Goal: Information Seeking & Learning: Learn about a topic

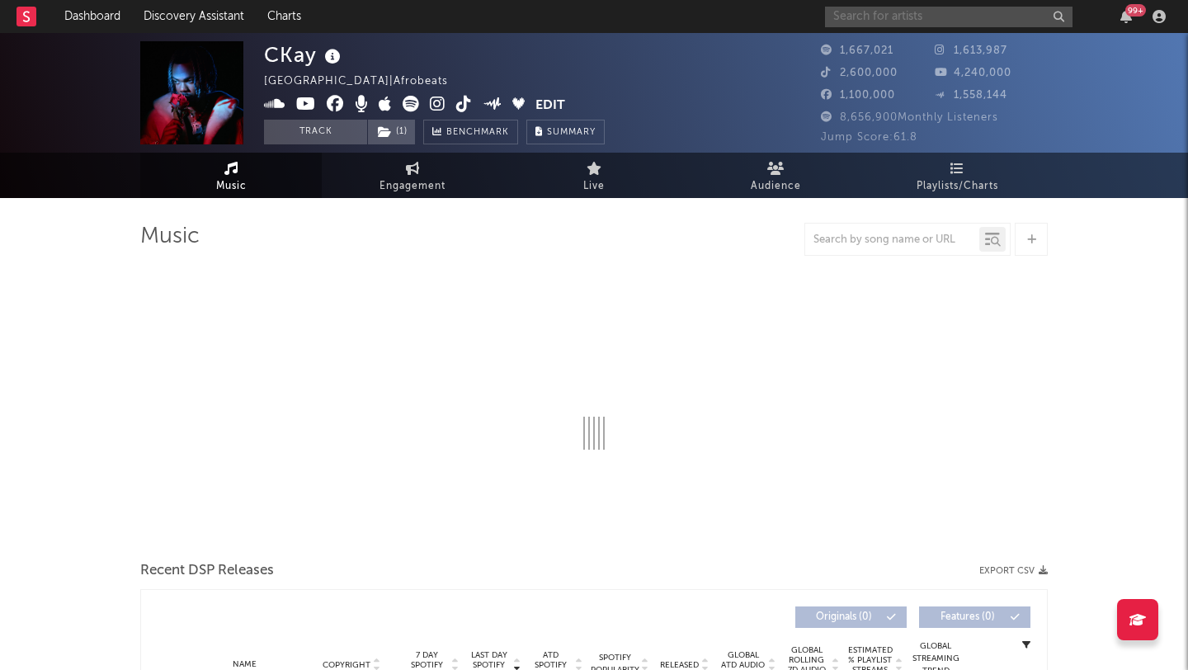
click at [877, 14] on input "text" at bounding box center [949, 17] width 248 height 21
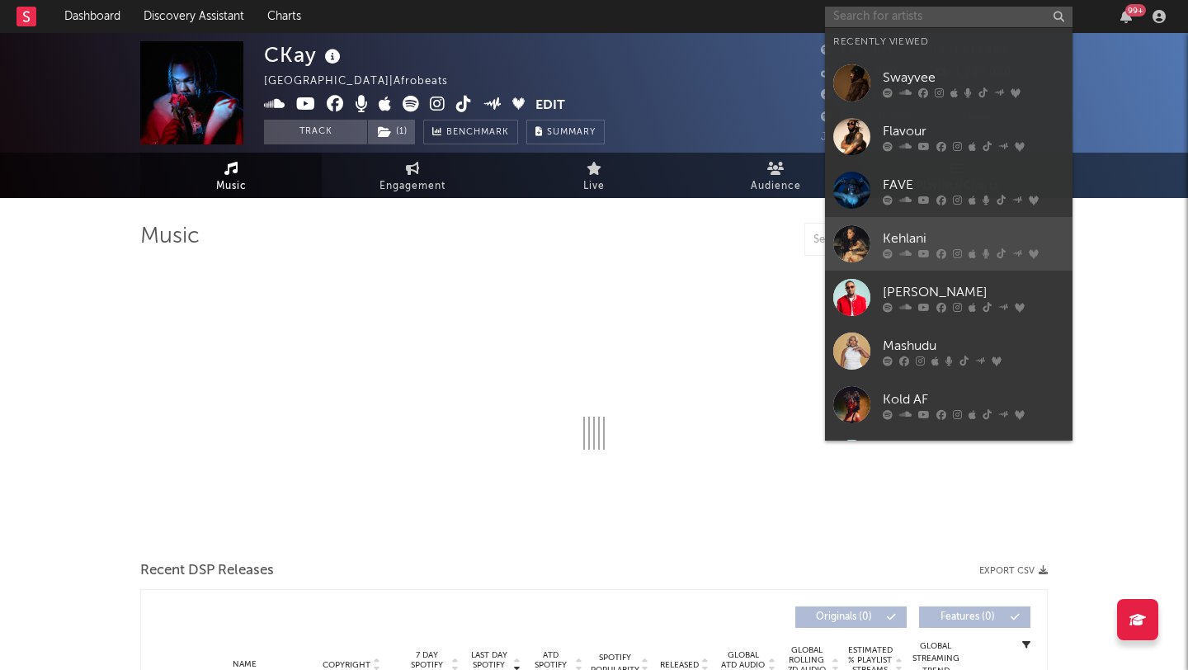
select select "6m"
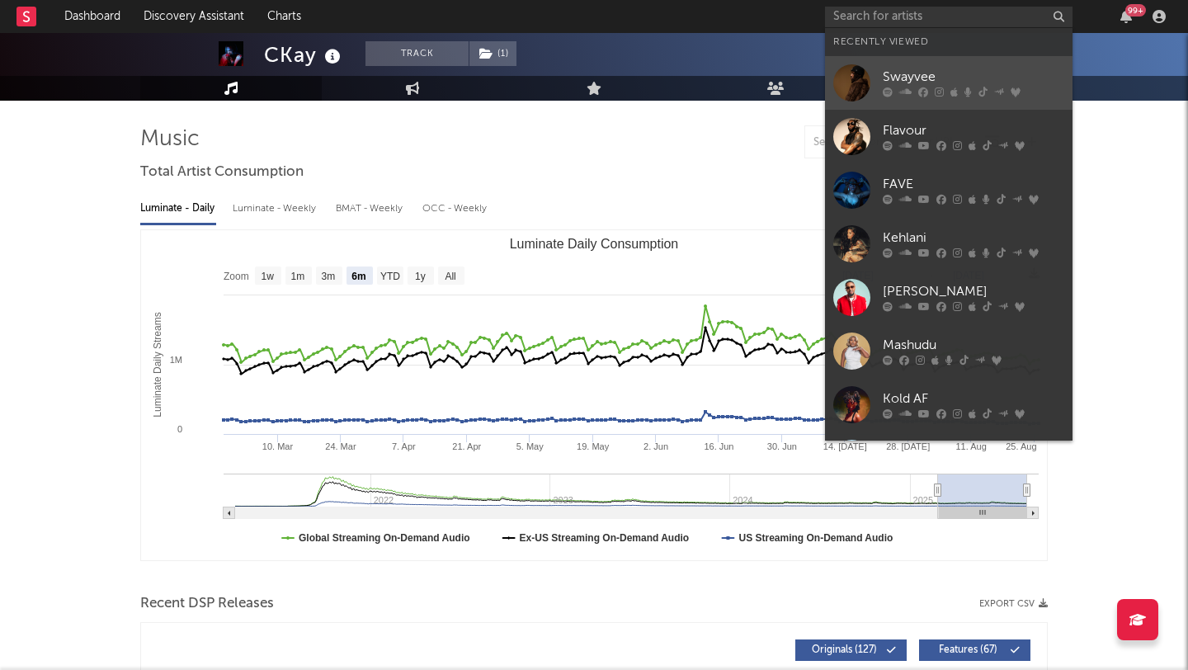
click at [907, 75] on div "Swayvee" at bounding box center [974, 78] width 182 height 20
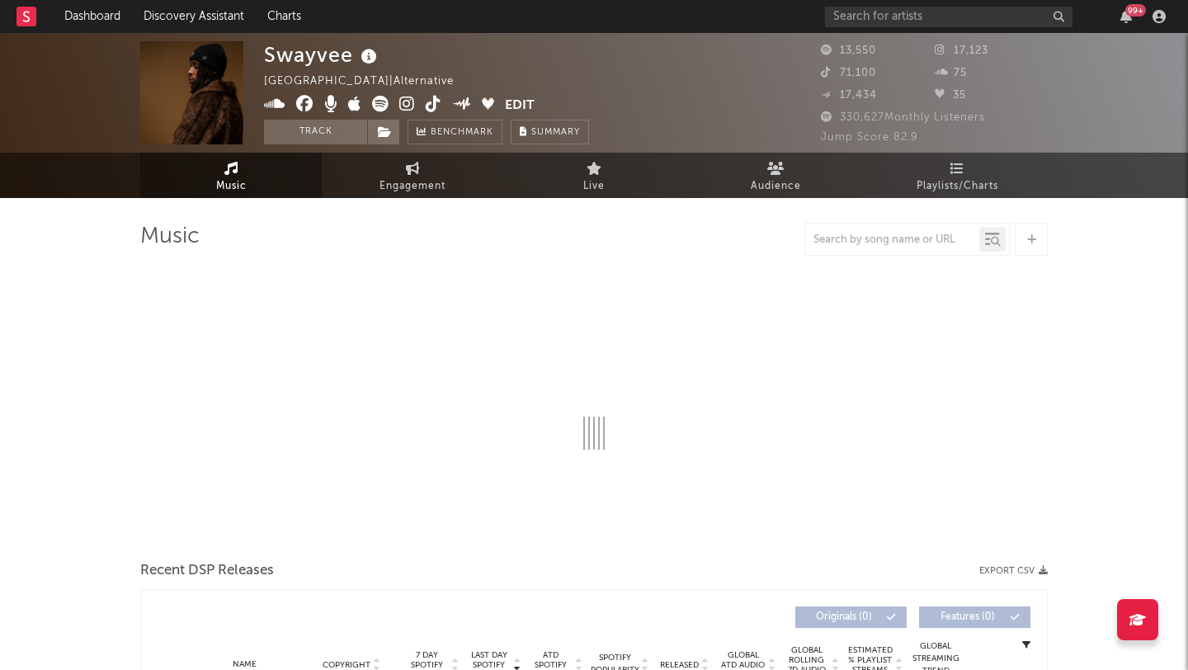
scroll to position [5, 0]
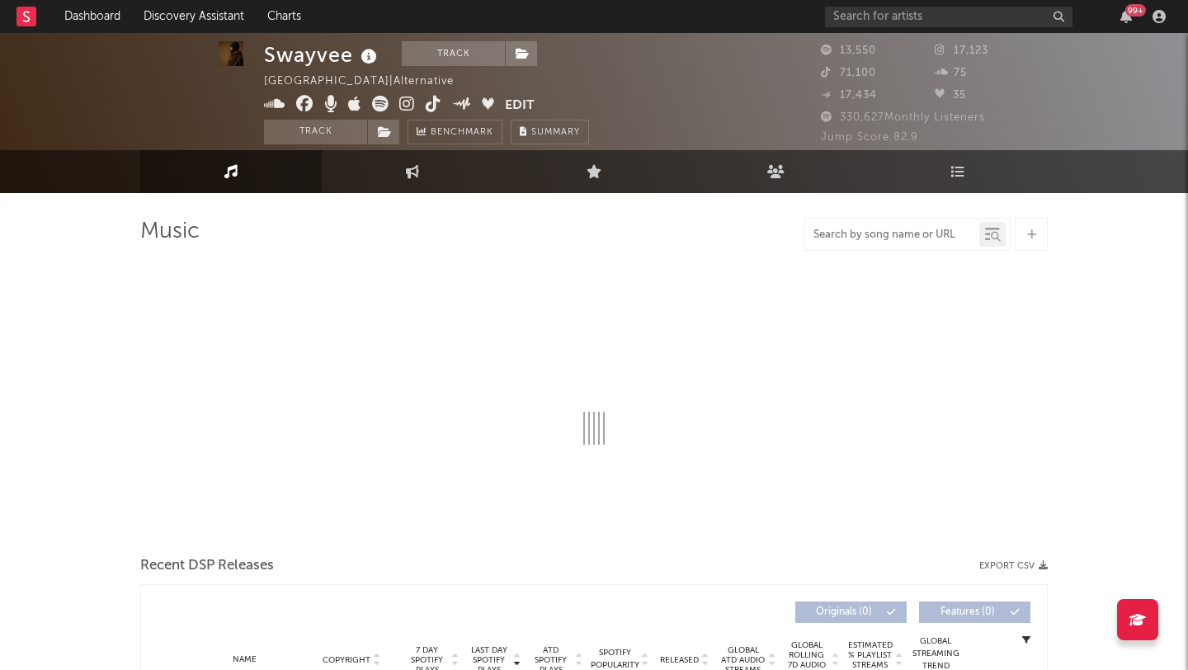
click at [879, 236] on input "text" at bounding box center [892, 235] width 174 height 13
select select "1w"
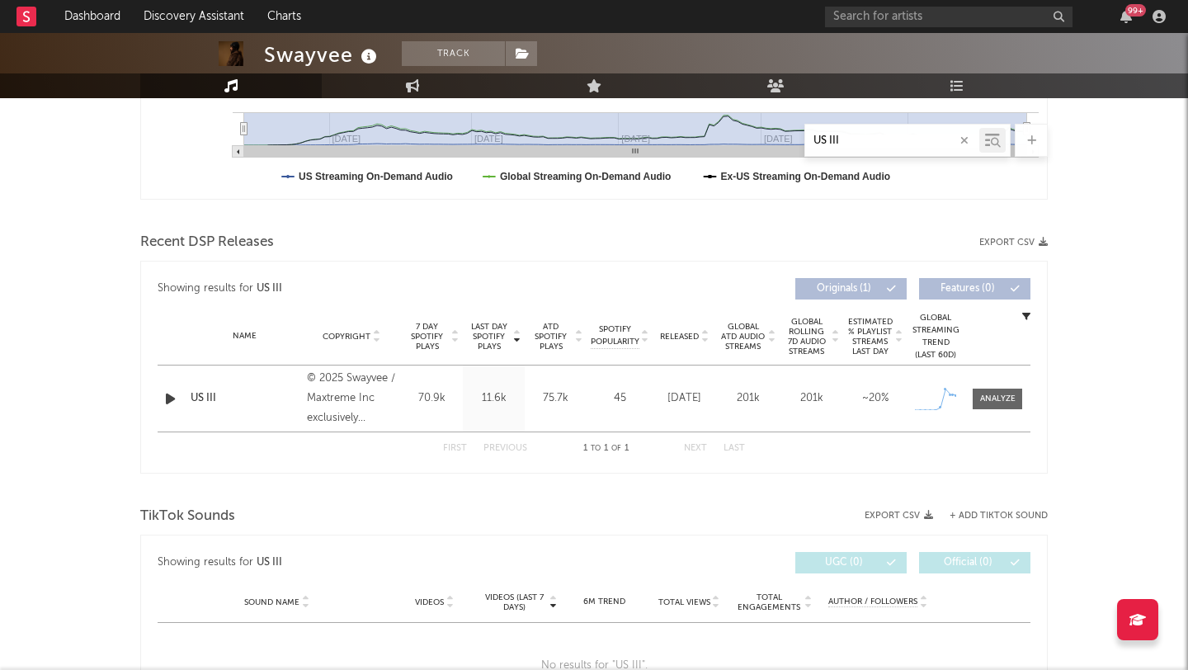
scroll to position [451, 0]
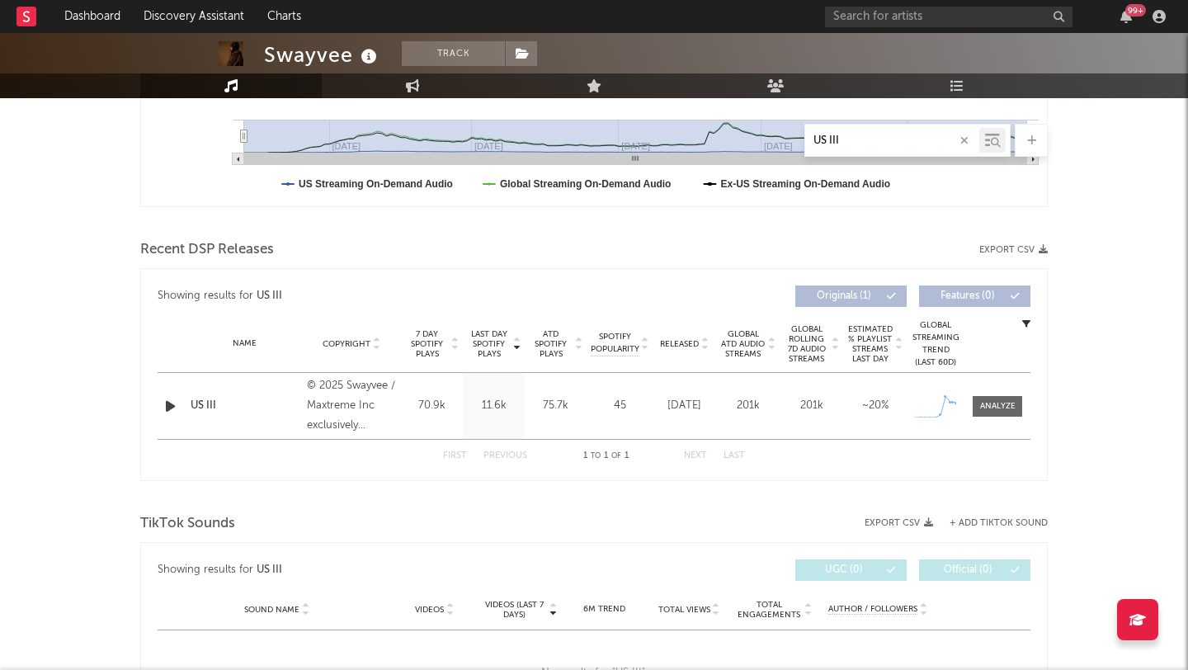
click at [836, 144] on input "US III" at bounding box center [892, 141] width 174 height 13
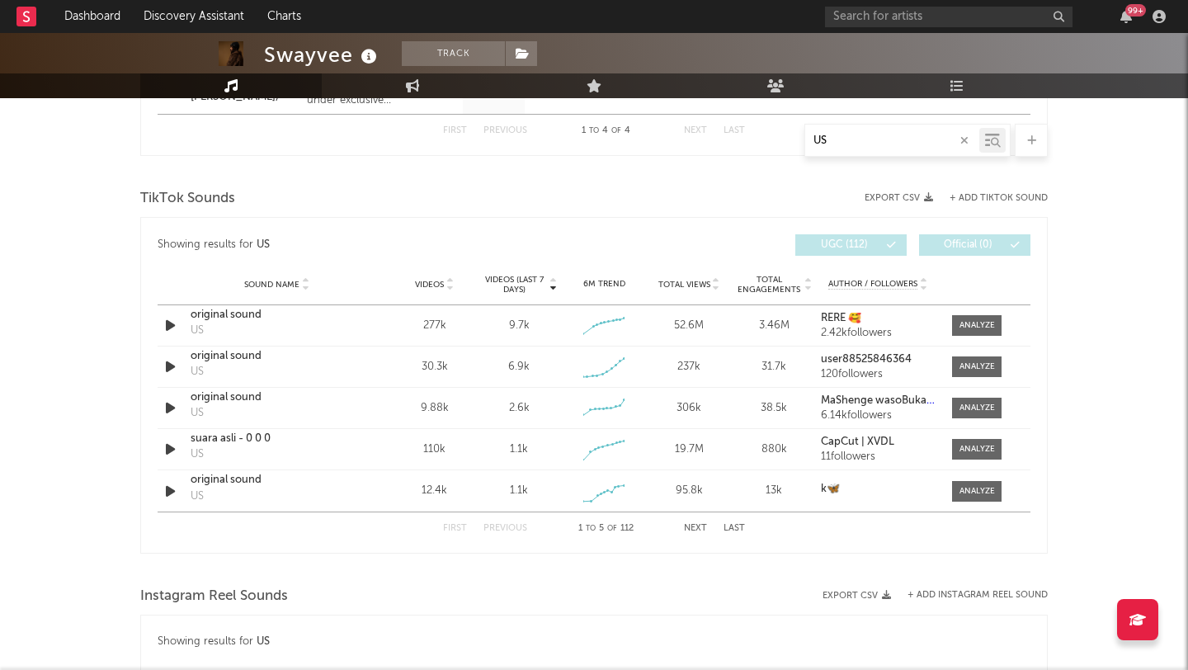
scroll to position [975, 0]
click at [689, 524] on button "Next" at bounding box center [695, 527] width 23 height 9
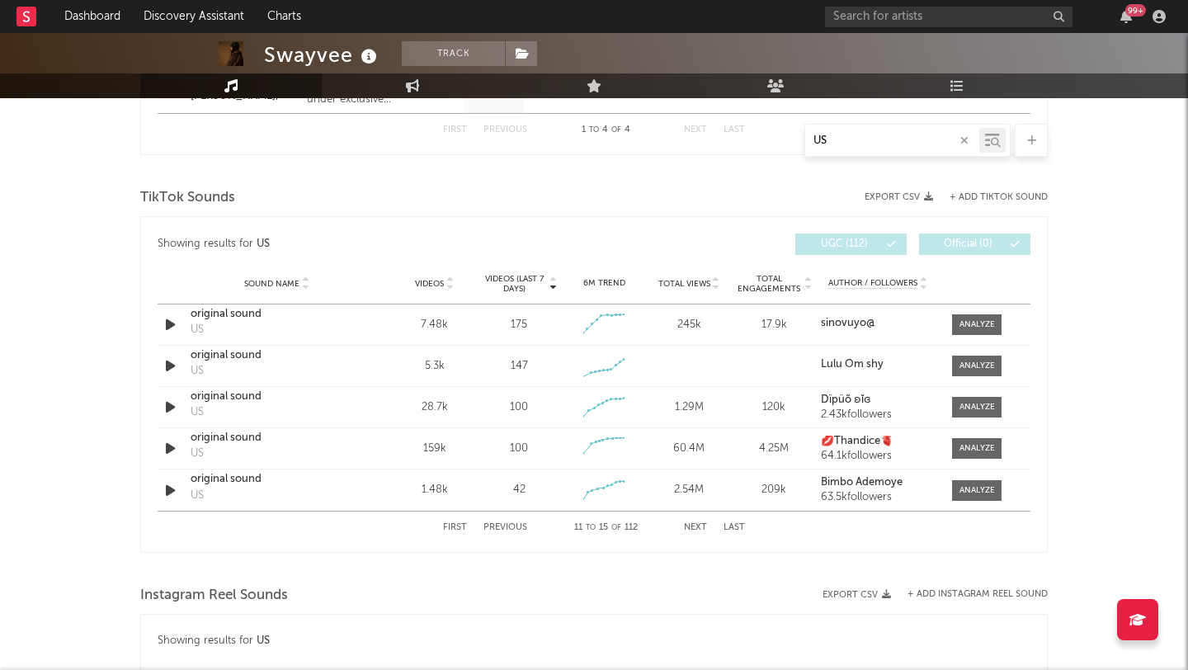
click at [689, 524] on button "Next" at bounding box center [695, 527] width 23 height 9
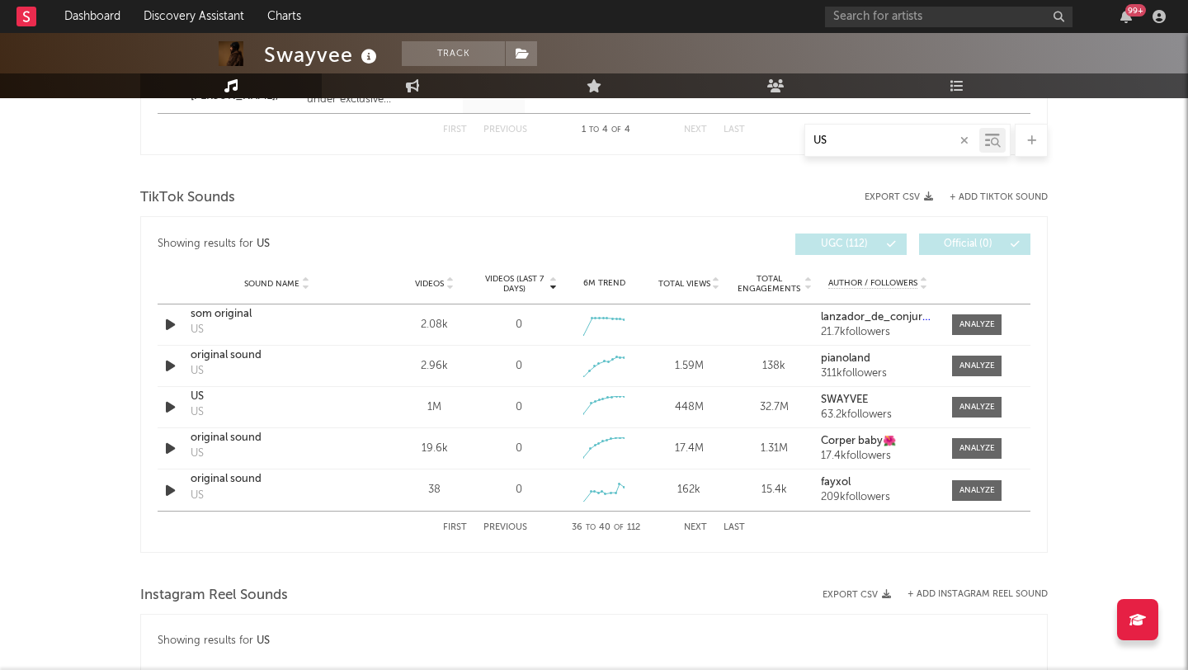
click at [689, 524] on button "Next" at bounding box center [695, 527] width 23 height 9
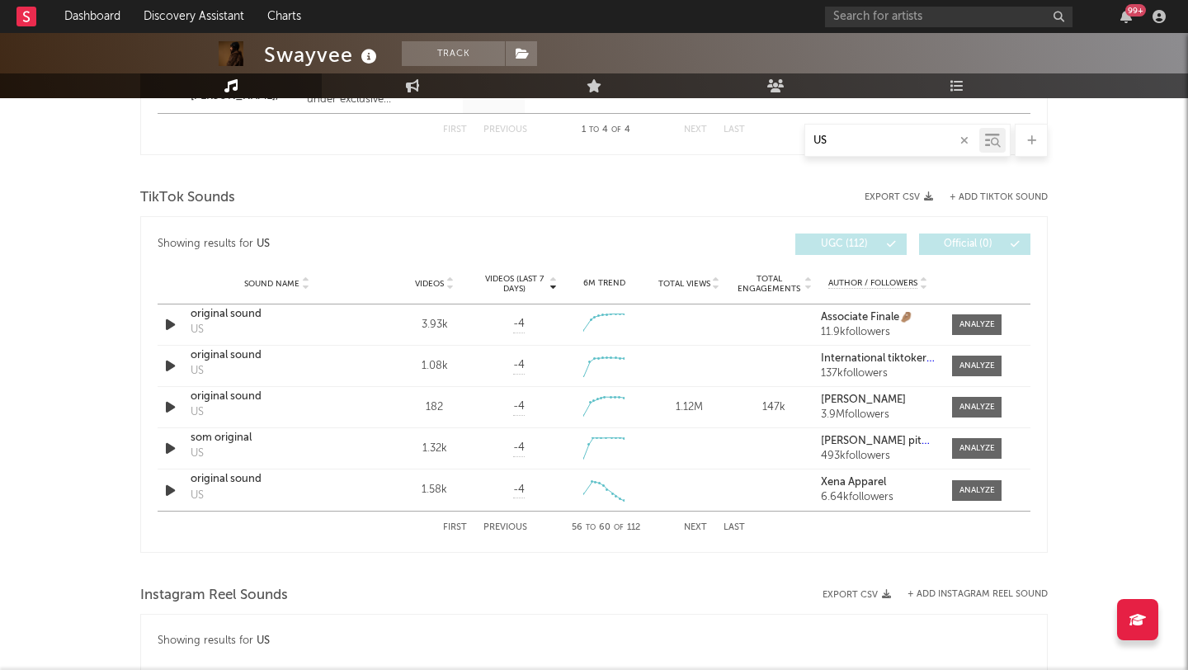
click at [689, 524] on button "Next" at bounding box center [695, 527] width 23 height 9
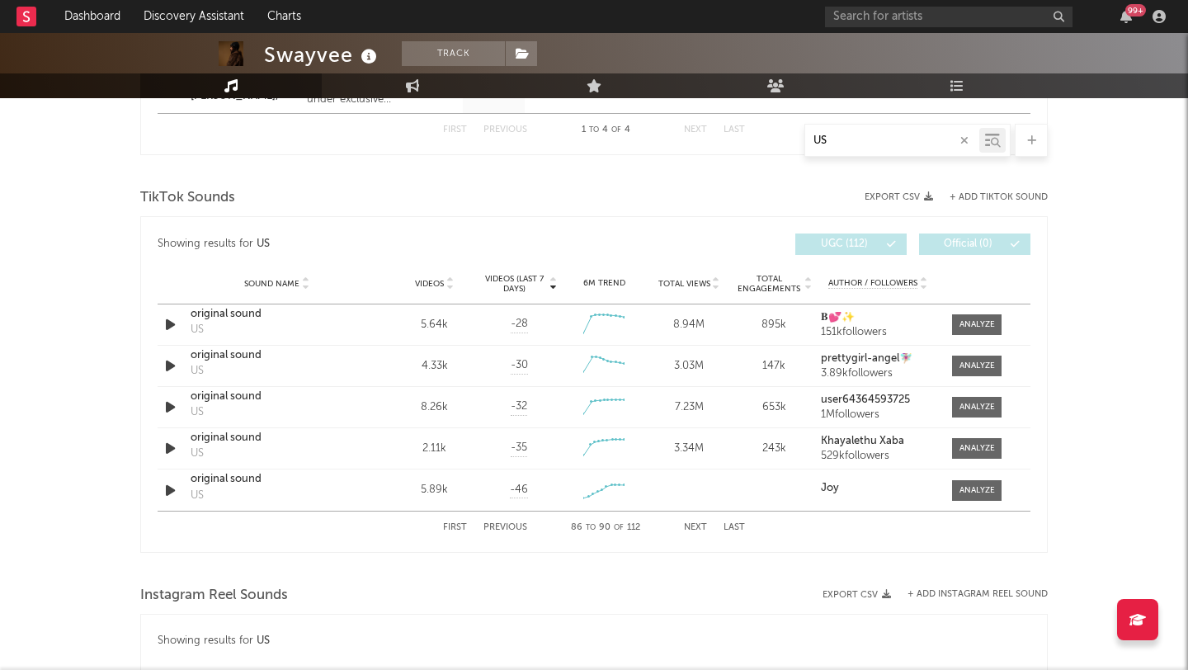
click at [689, 524] on button "Next" at bounding box center [695, 527] width 23 height 9
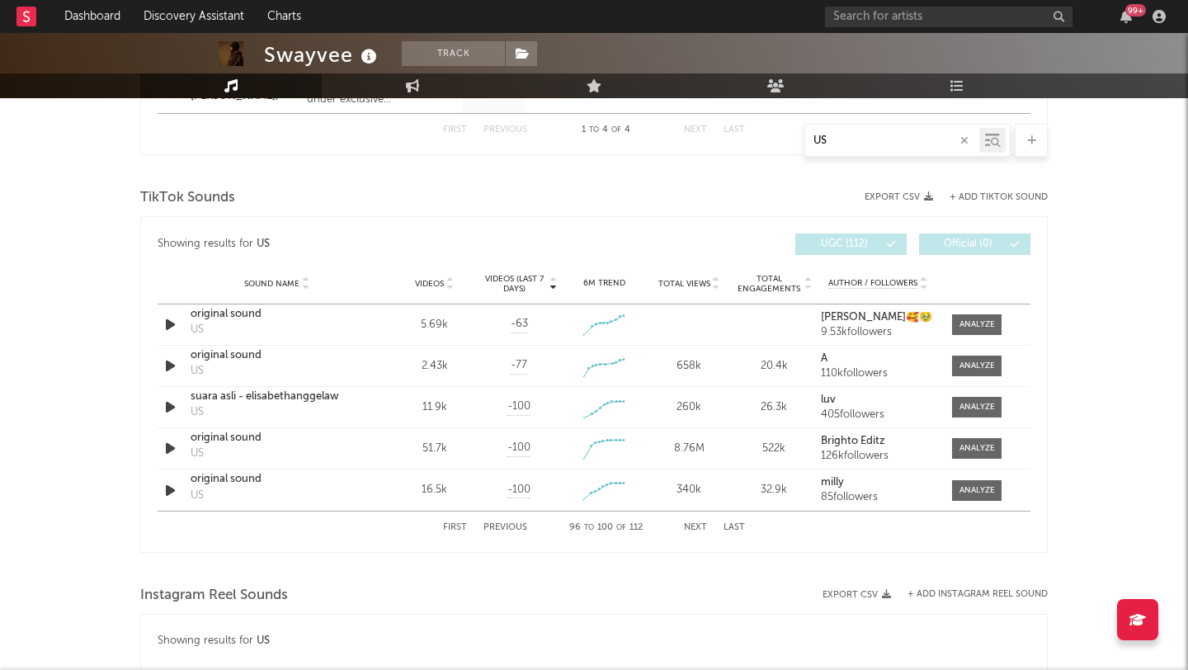
click at [689, 524] on button "Next" at bounding box center [695, 527] width 23 height 9
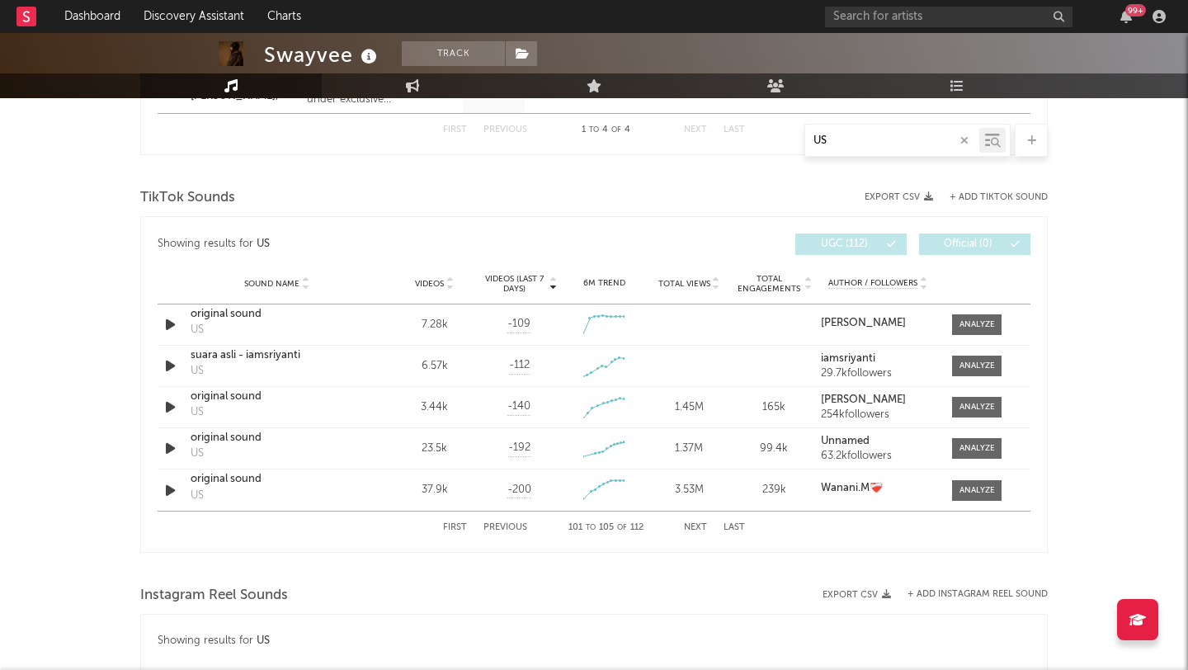
click at [689, 524] on button "Next" at bounding box center [695, 527] width 23 height 9
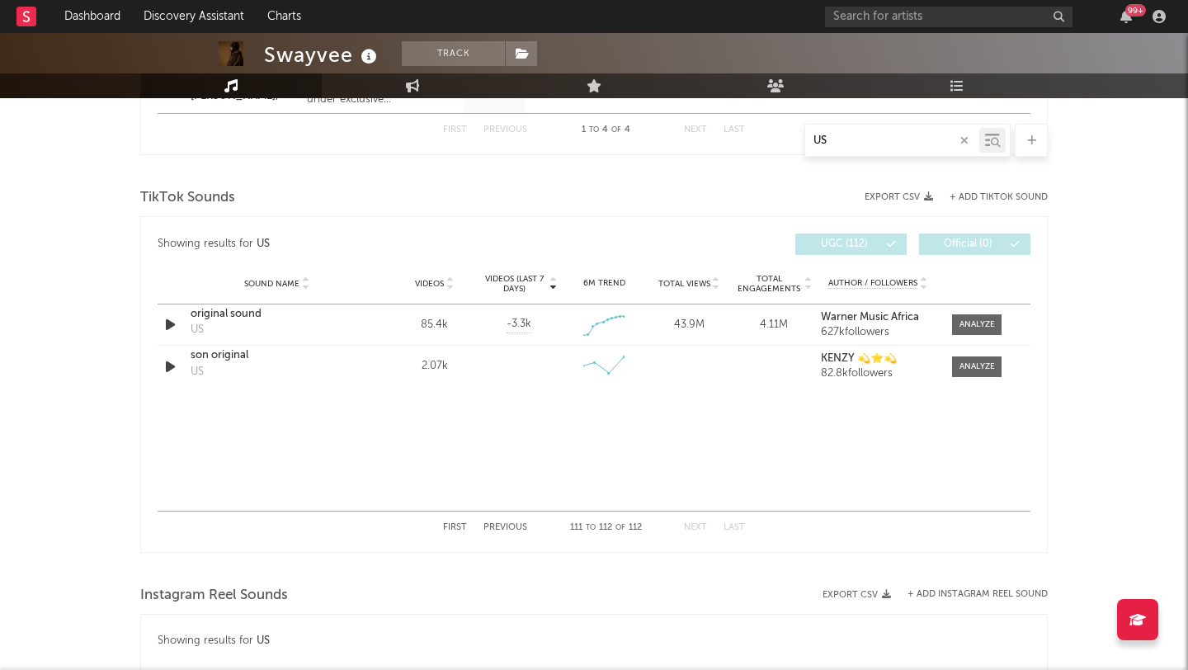
click at [689, 524] on button "Next" at bounding box center [695, 527] width 23 height 9
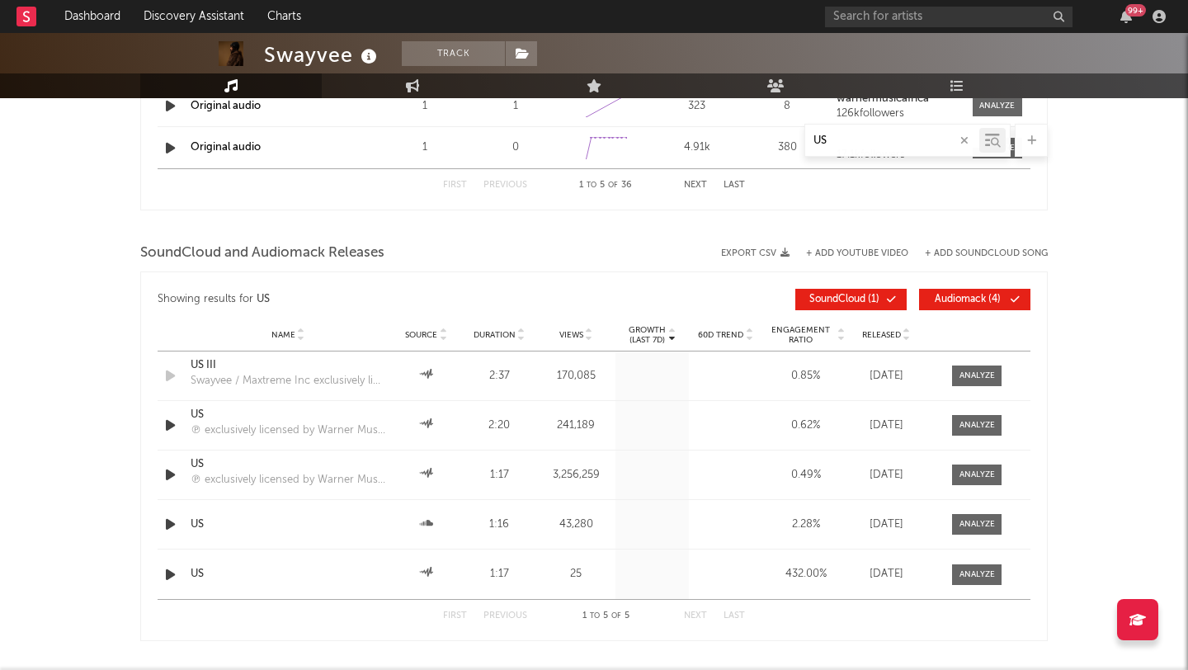
scroll to position [1716, 0]
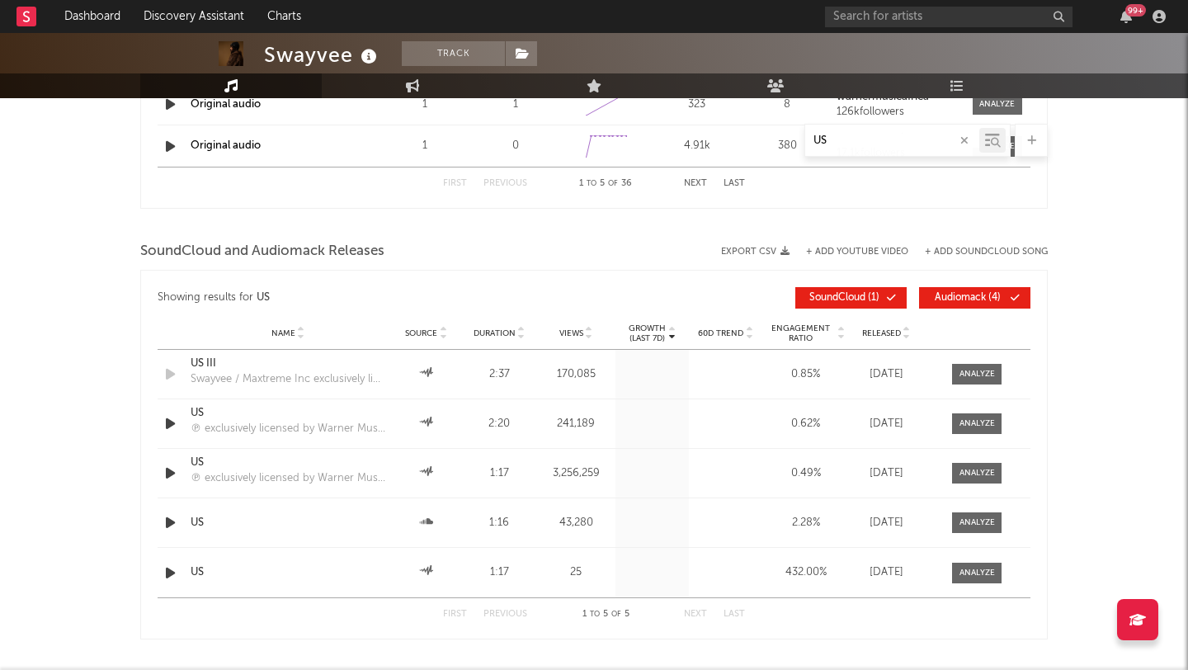
type input "US"
